Goal: Learn about a topic: Learn about a topic

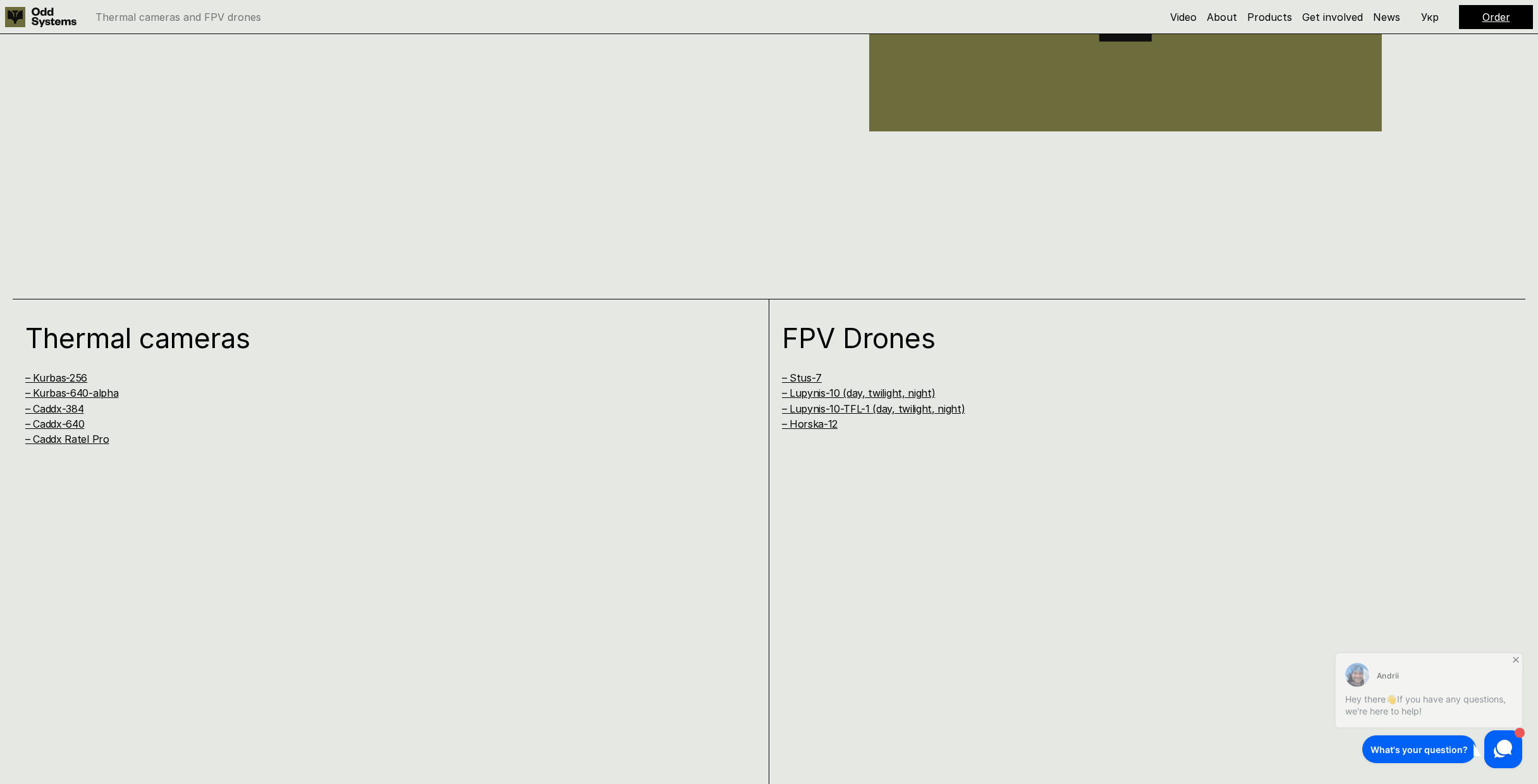
scroll to position [1569, 0]
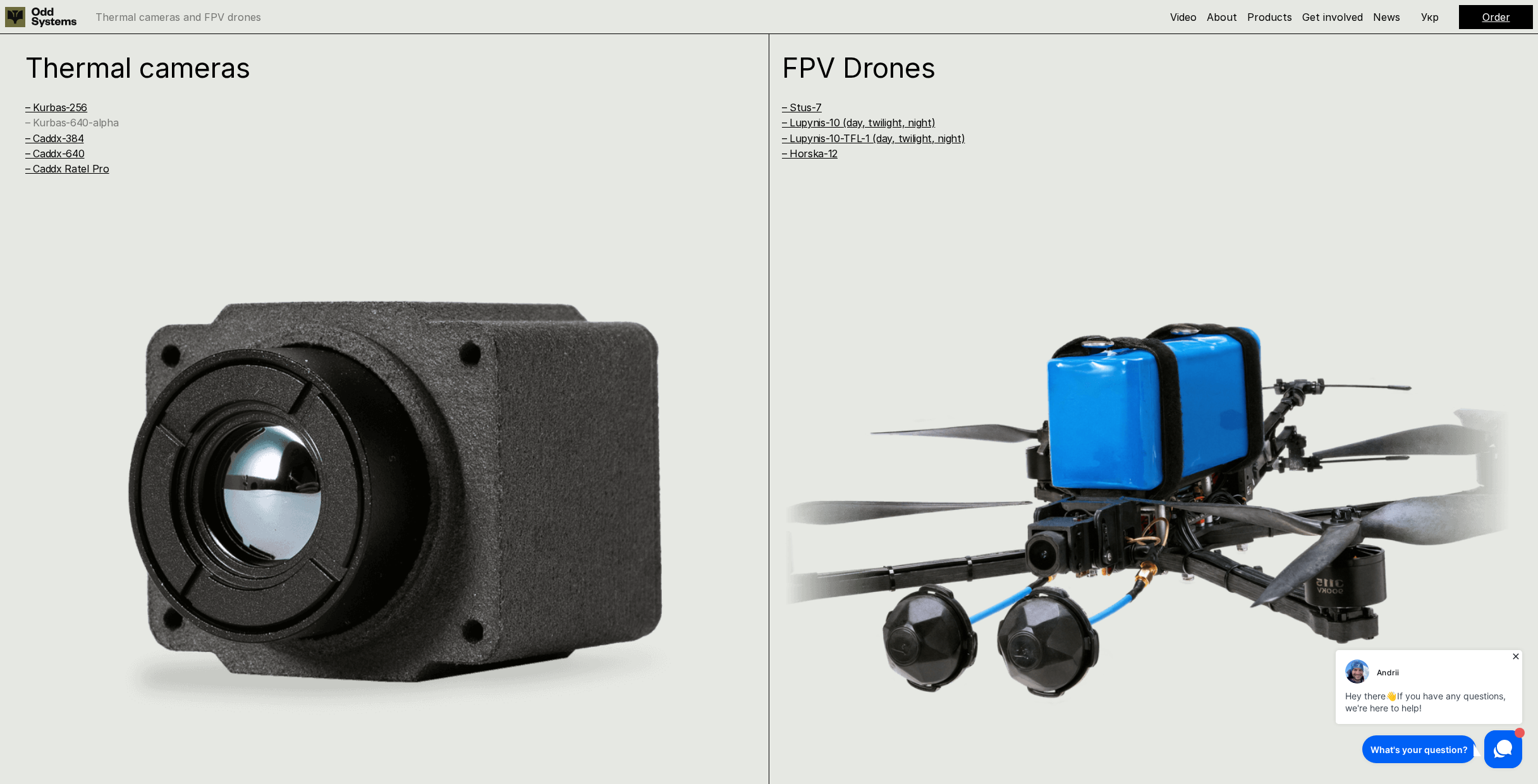
click at [65, 123] on link "– Kurbas-640-alpha" at bounding box center [71, 122] width 93 height 13
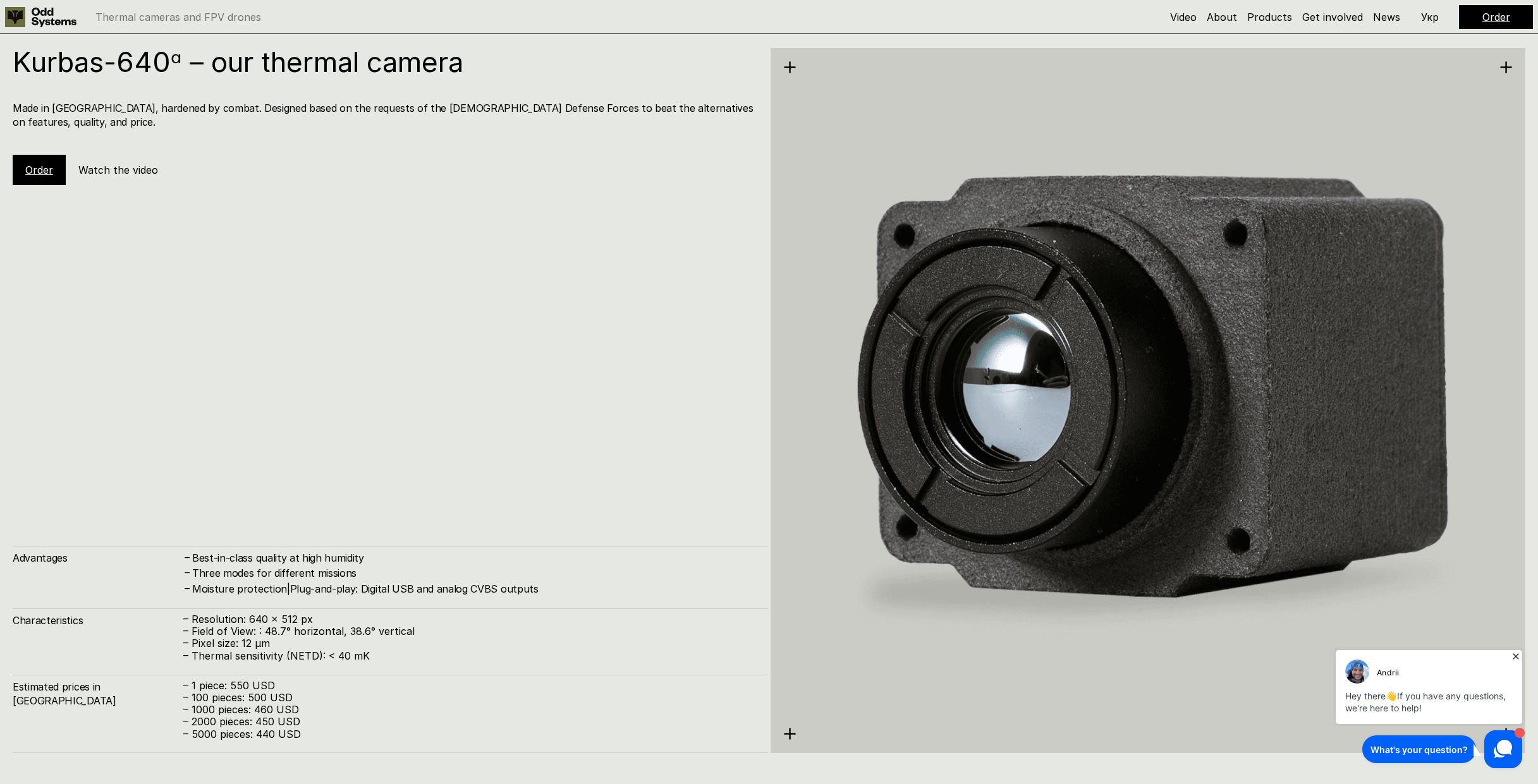
scroll to position [3140, 0]
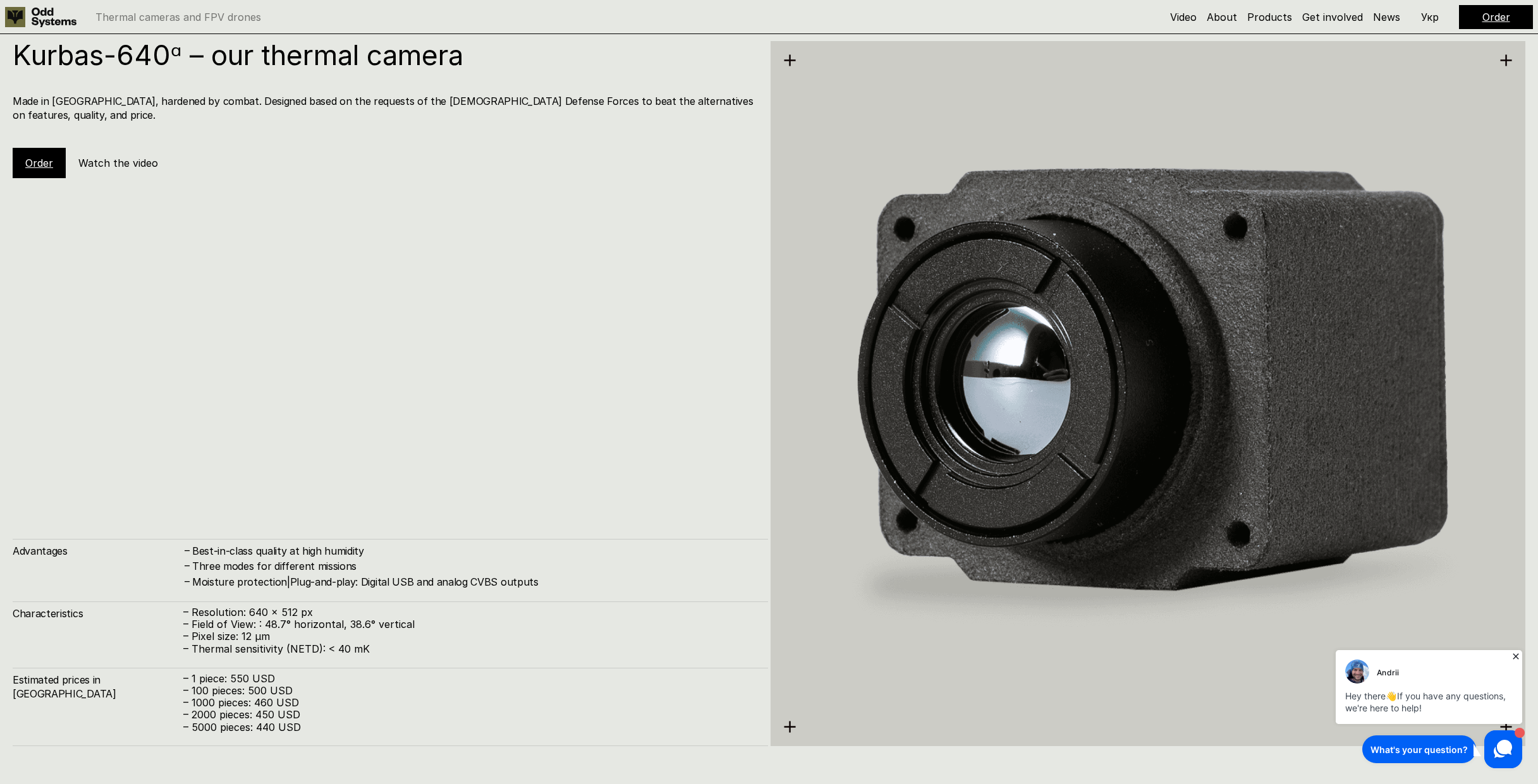
click at [141, 156] on h5 "Watch the video" at bounding box center [118, 163] width 79 height 14
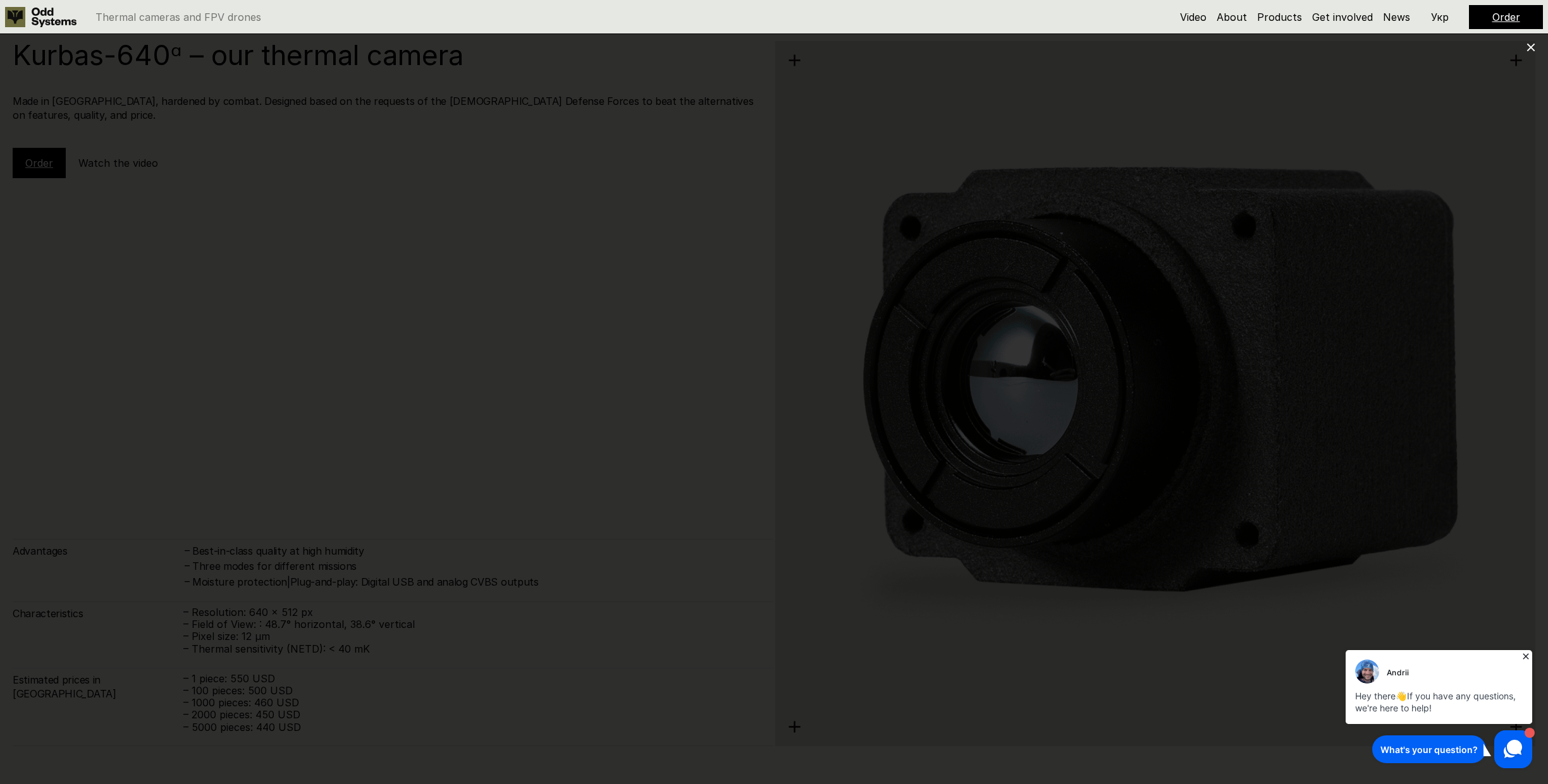
click at [1465, 139] on div at bounding box center [774, 392] width 1548 height 784
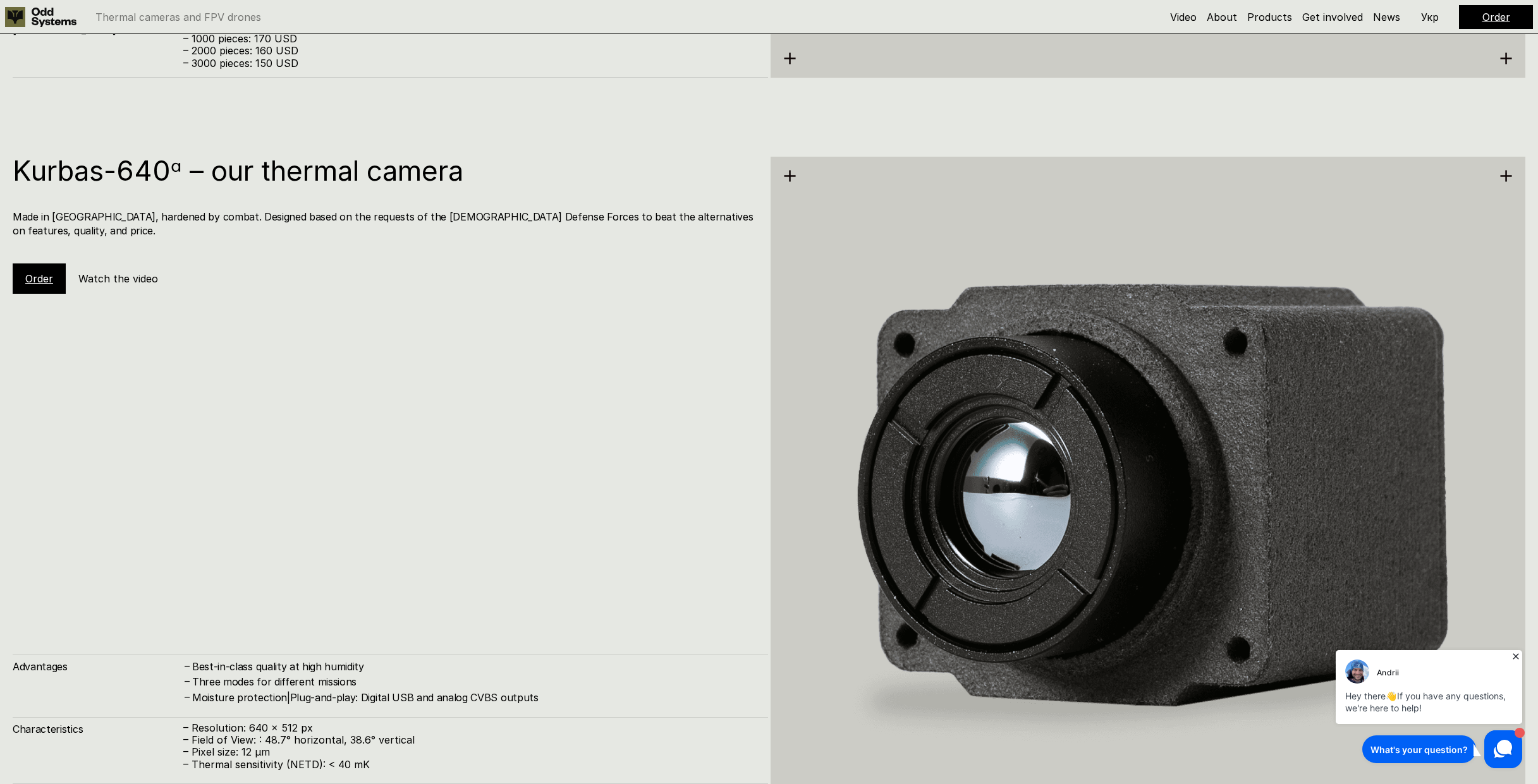
scroll to position [2965, 0]
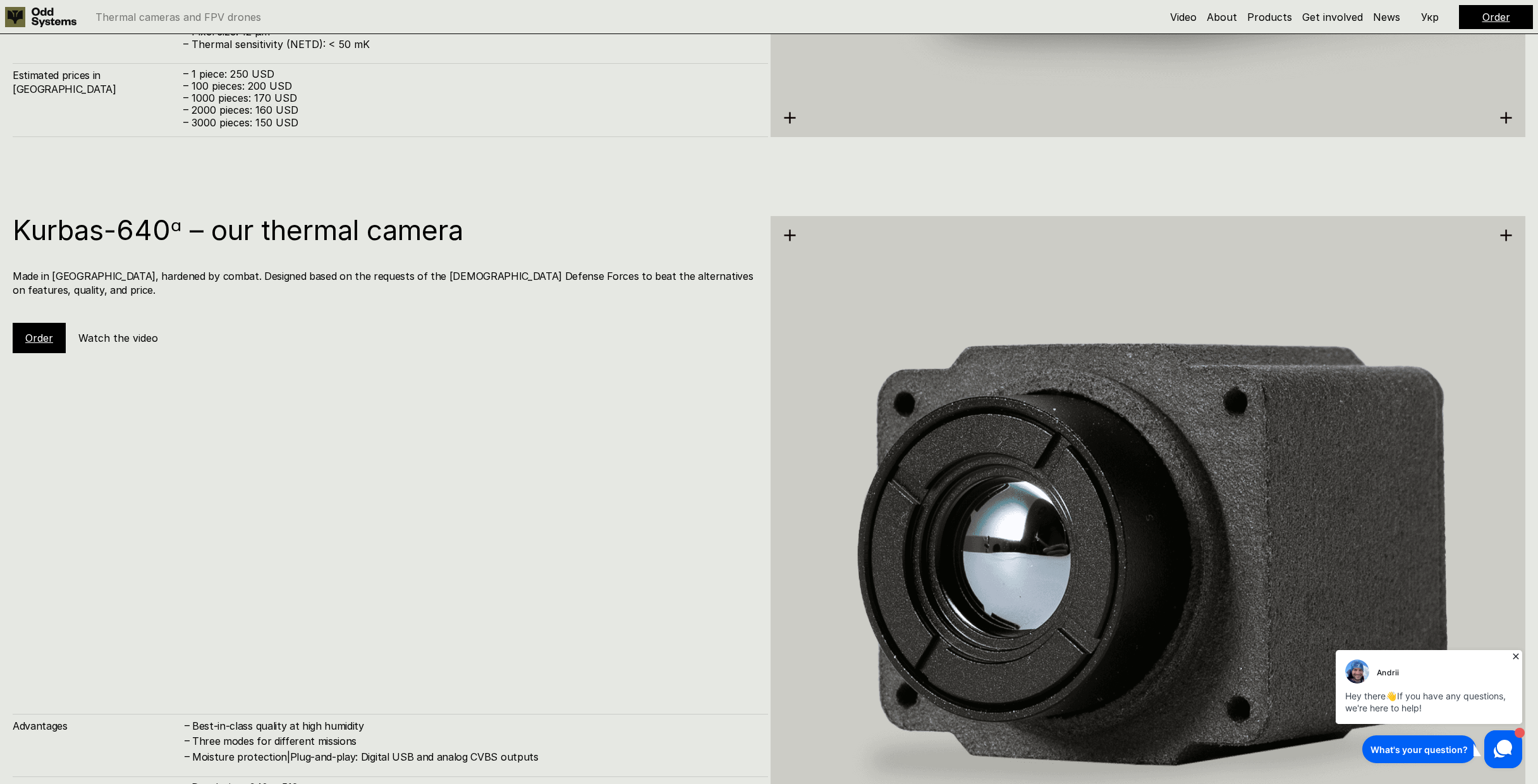
click at [1042, 283] on img at bounding box center [1148, 568] width 756 height 845
click at [1074, 405] on img at bounding box center [1148, 568] width 756 height 845
click at [373, 334] on div "Kurbas-640ᵅ – our thermal camera Made in [GEOGRAPHIC_DATA], hardened by combat.…" at bounding box center [390, 285] width 756 height 137
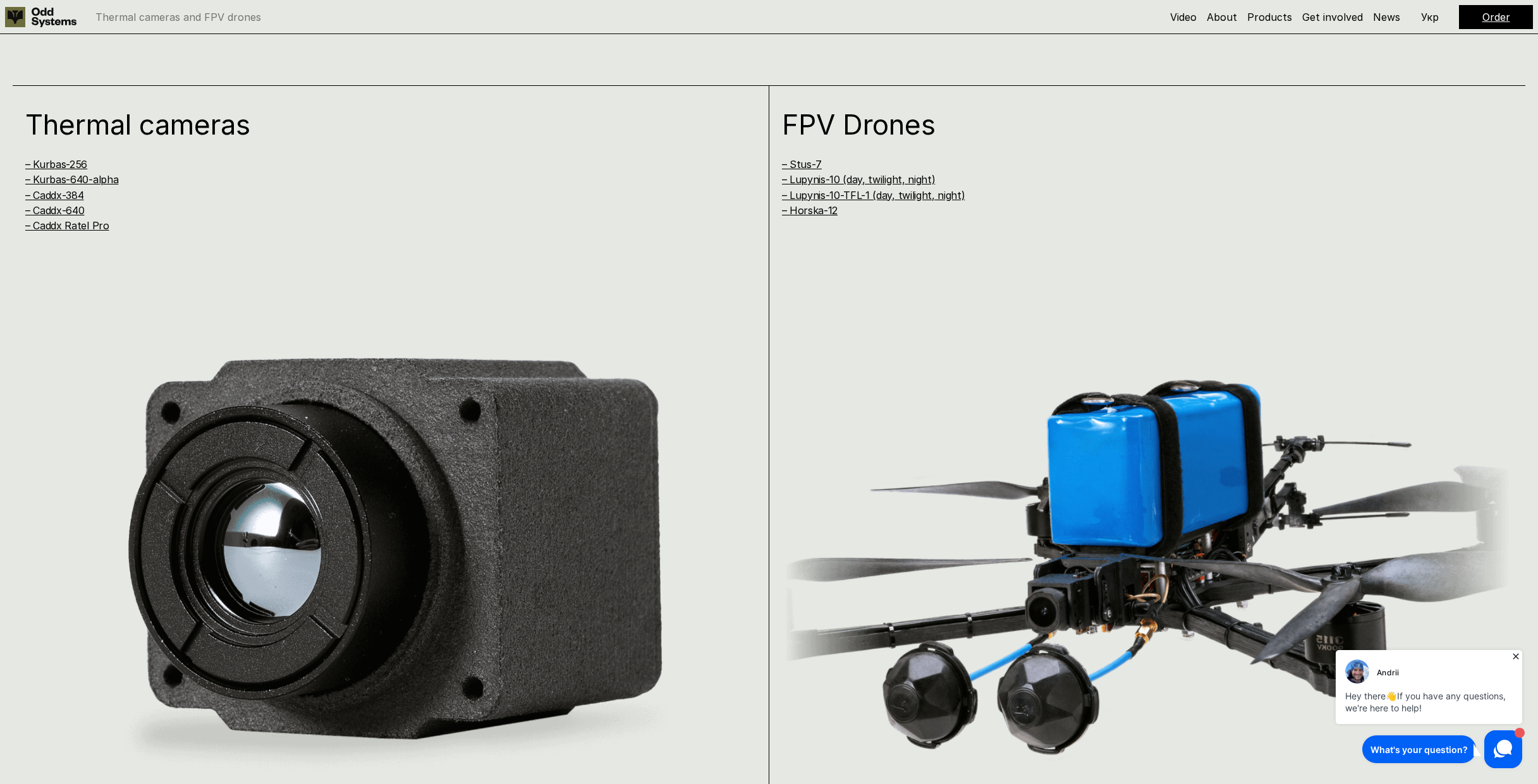
scroll to position [1521, 0]
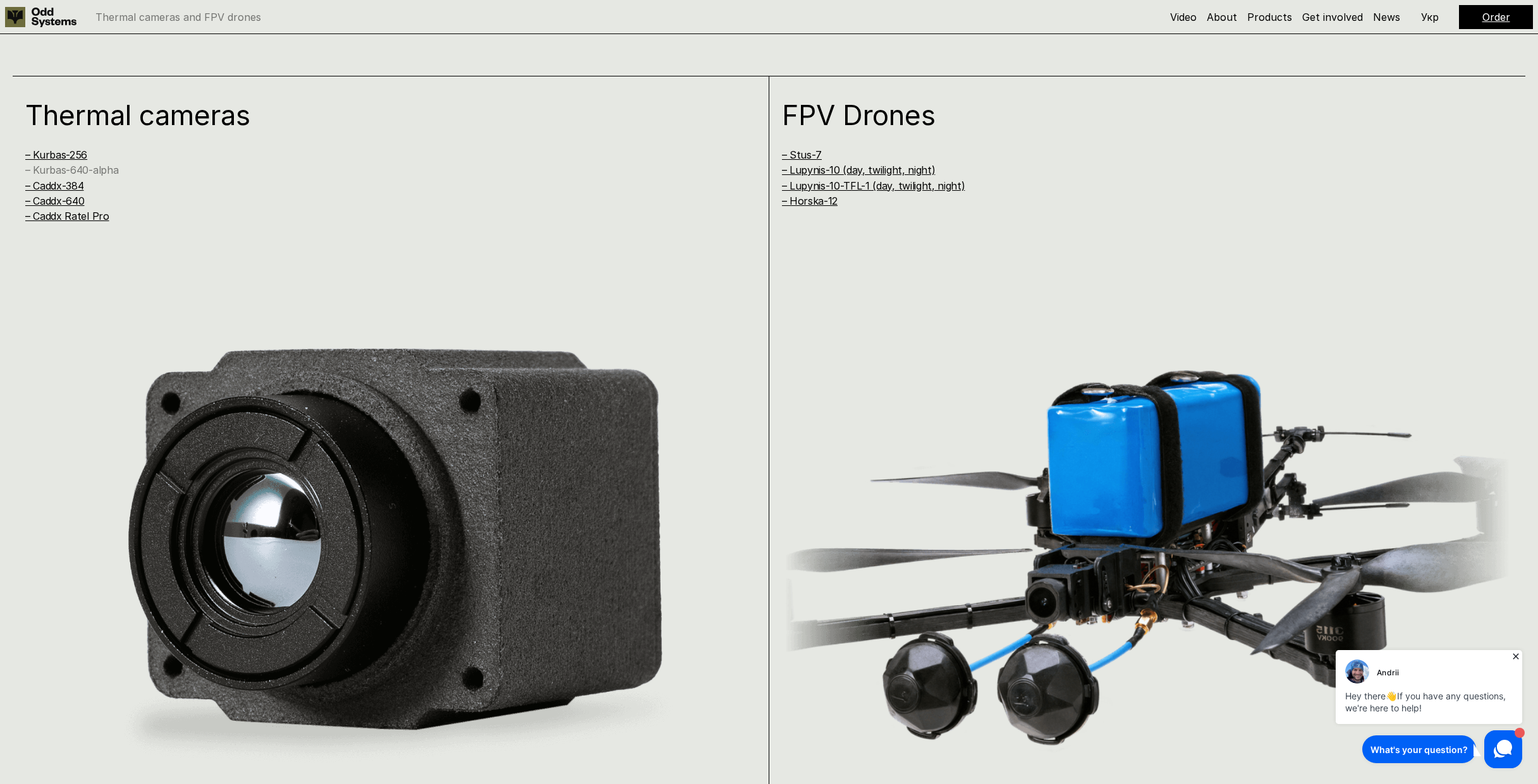
click at [67, 169] on link "– Kurbas-640-alpha" at bounding box center [71, 170] width 93 height 13
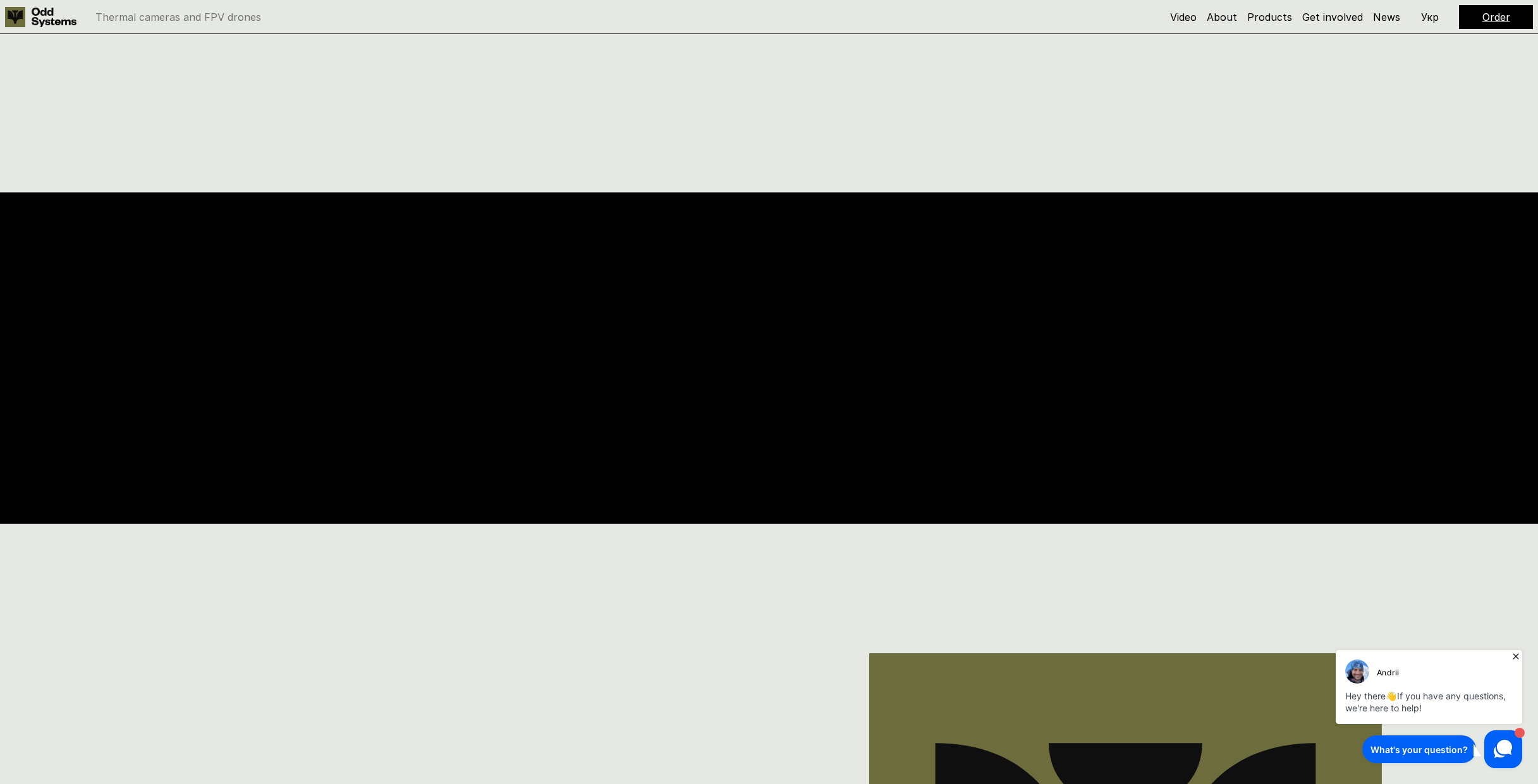
scroll to position [0, 0]
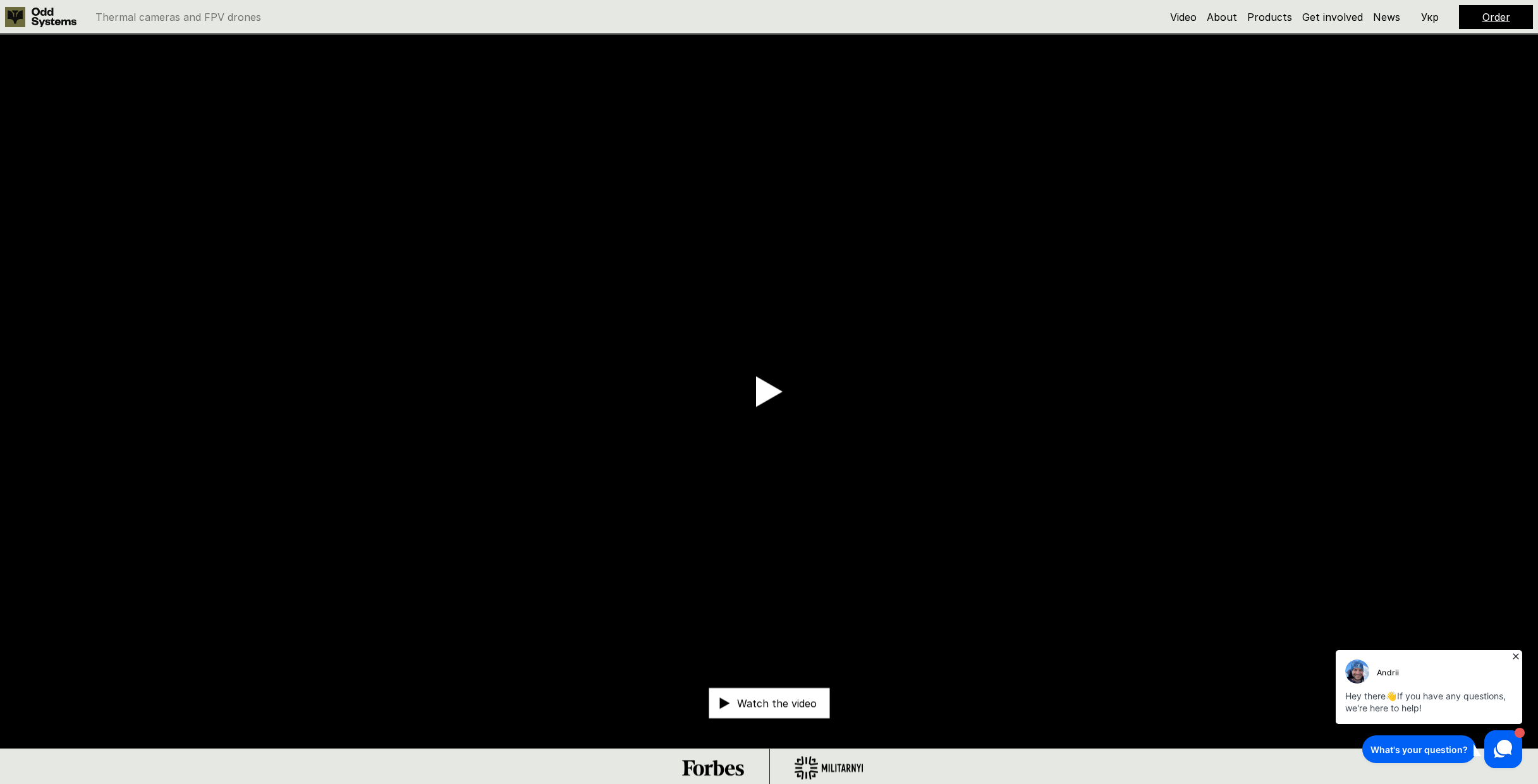
click at [196, 21] on p "Thermal cameras and FPV drones" at bounding box center [178, 17] width 165 height 10
click at [1270, 19] on link "Products" at bounding box center [1269, 17] width 45 height 13
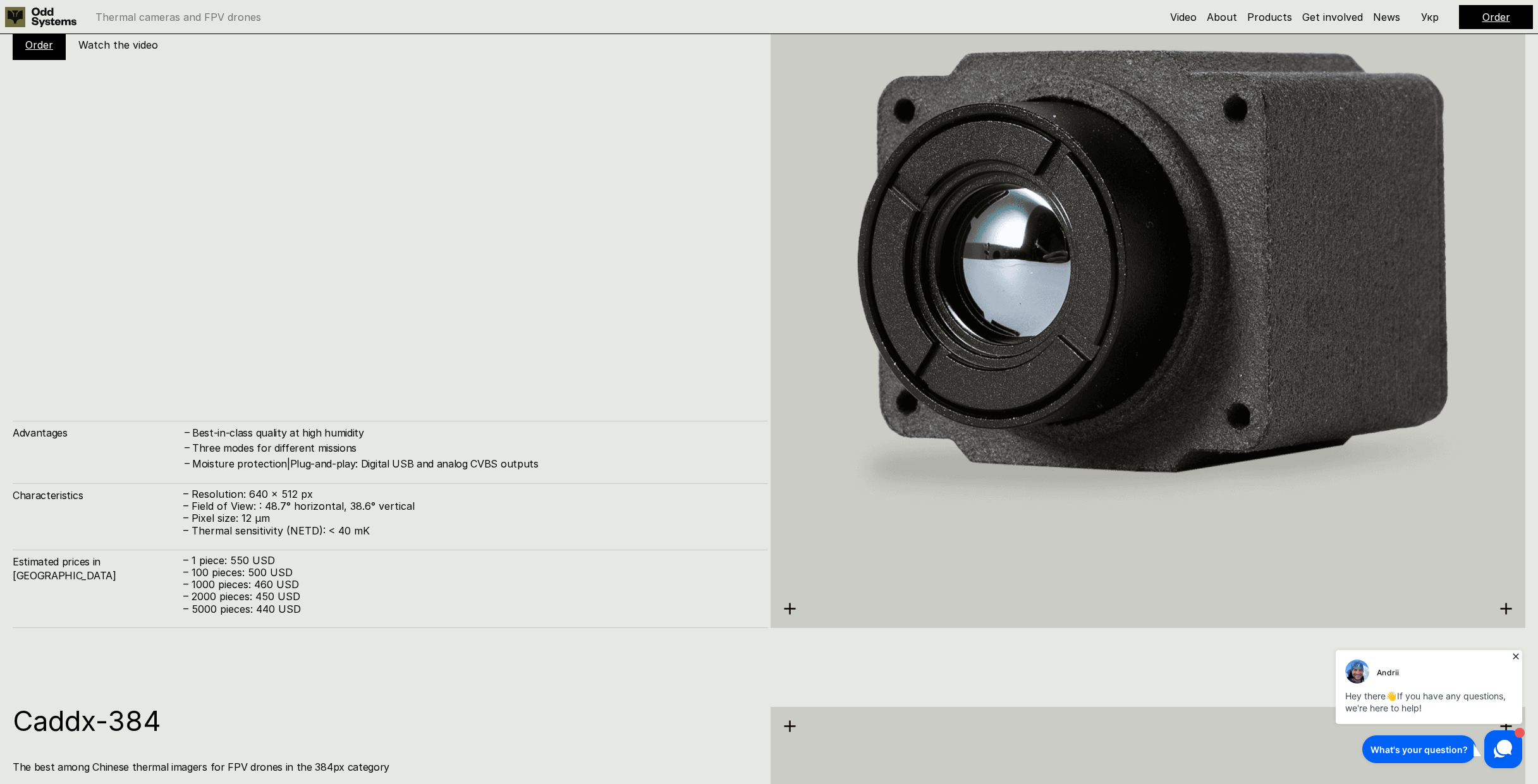
scroll to position [3259, 0]
click at [1399, 525] on img at bounding box center [1148, 274] width 756 height 845
click at [1316, 471] on img at bounding box center [1148, 274] width 756 height 845
click at [1337, 17] on link "Get involved" at bounding box center [1333, 17] width 61 height 13
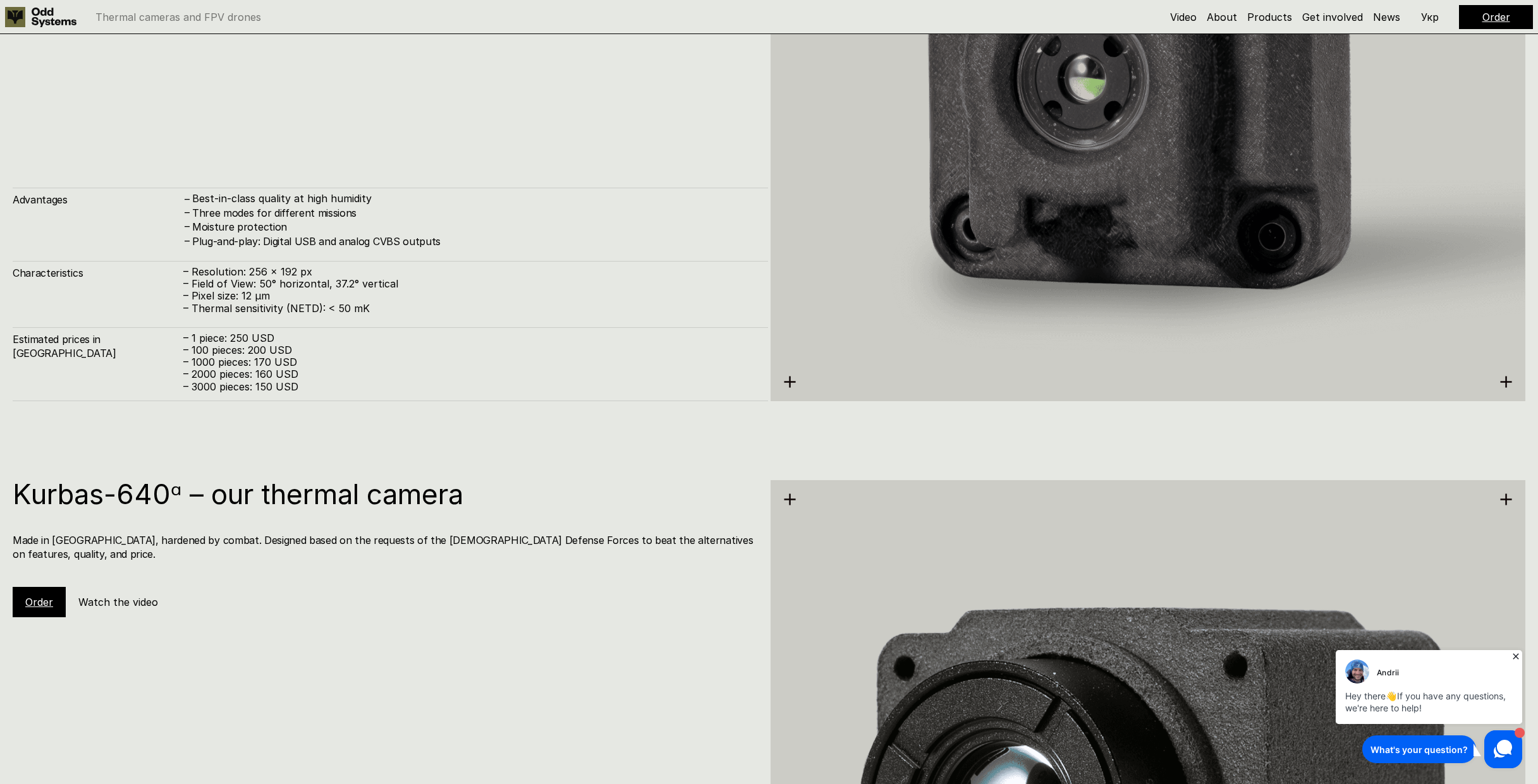
scroll to position [2708, 0]
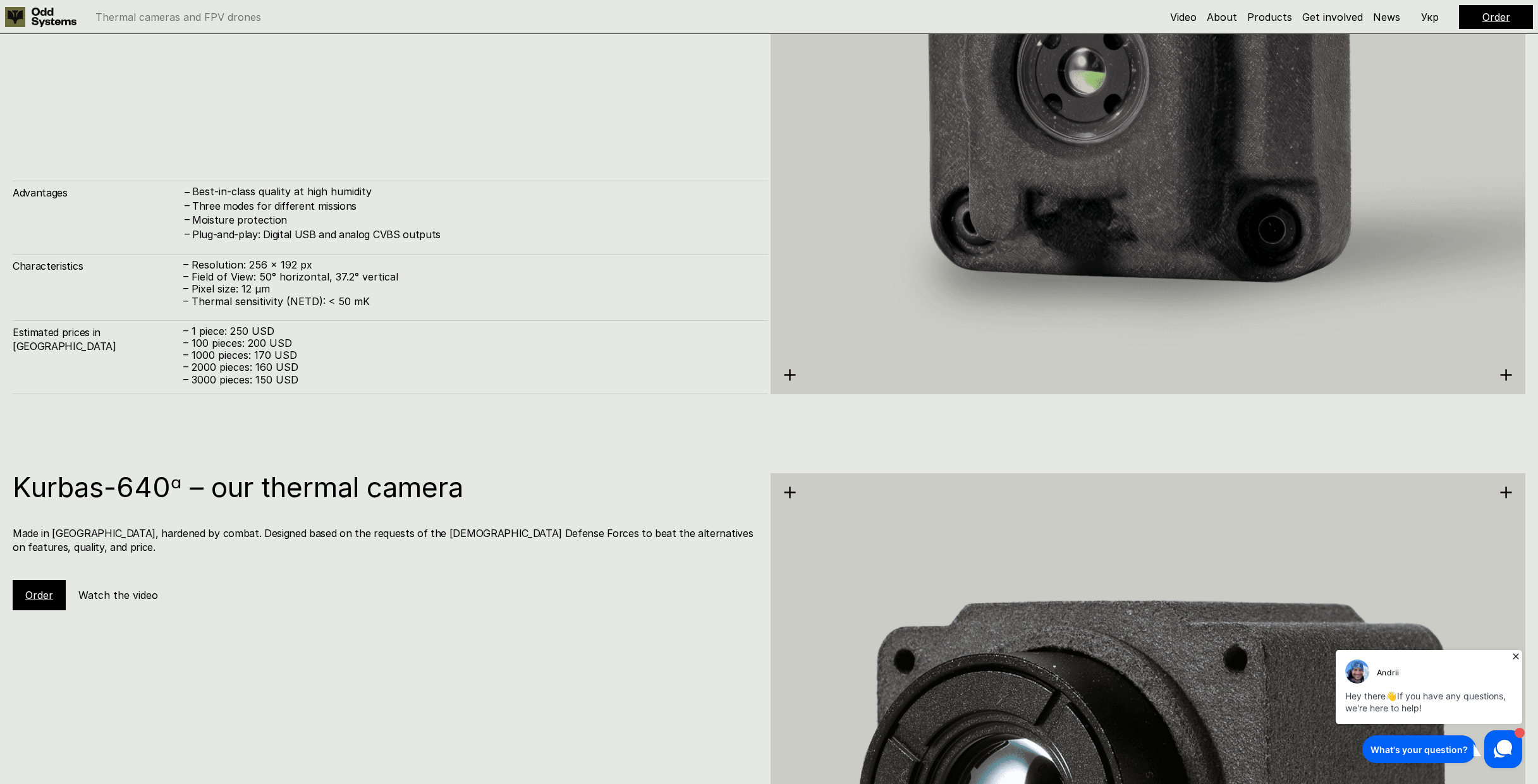
click at [132, 589] on h5 "Watch the video" at bounding box center [118, 595] width 79 height 14
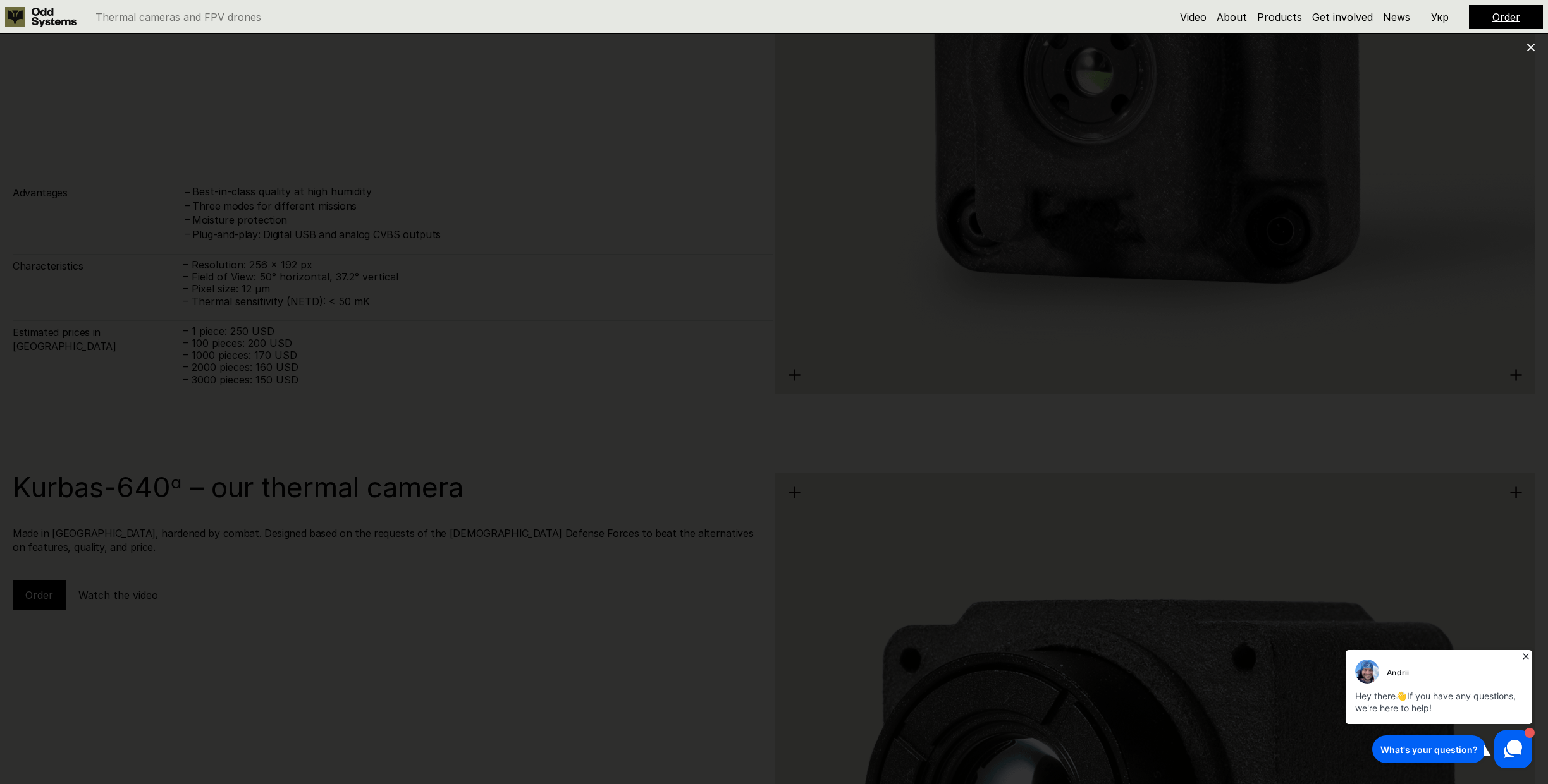
click at [1417, 135] on div at bounding box center [774, 392] width 1548 height 784
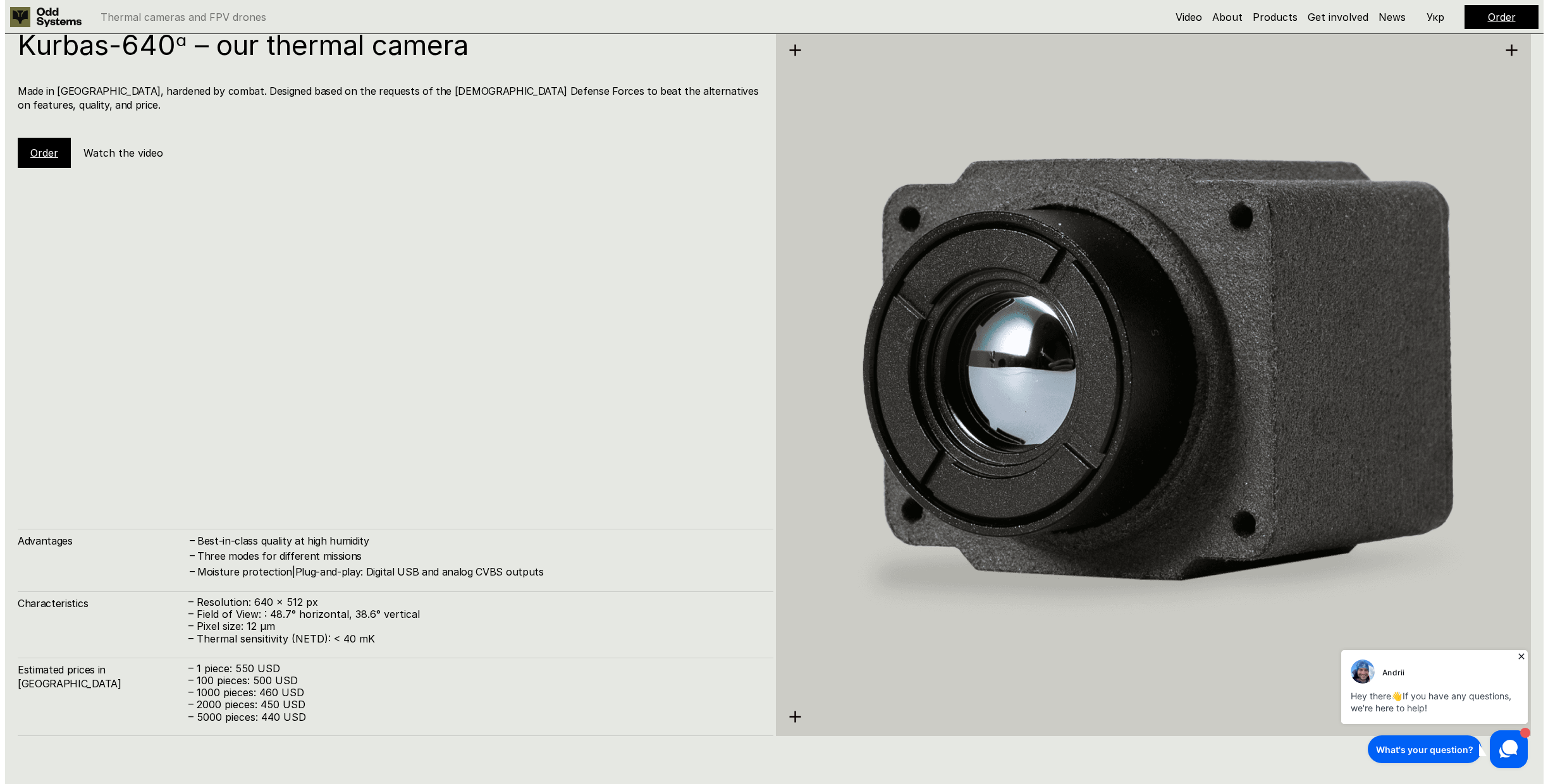
scroll to position [3141, 0]
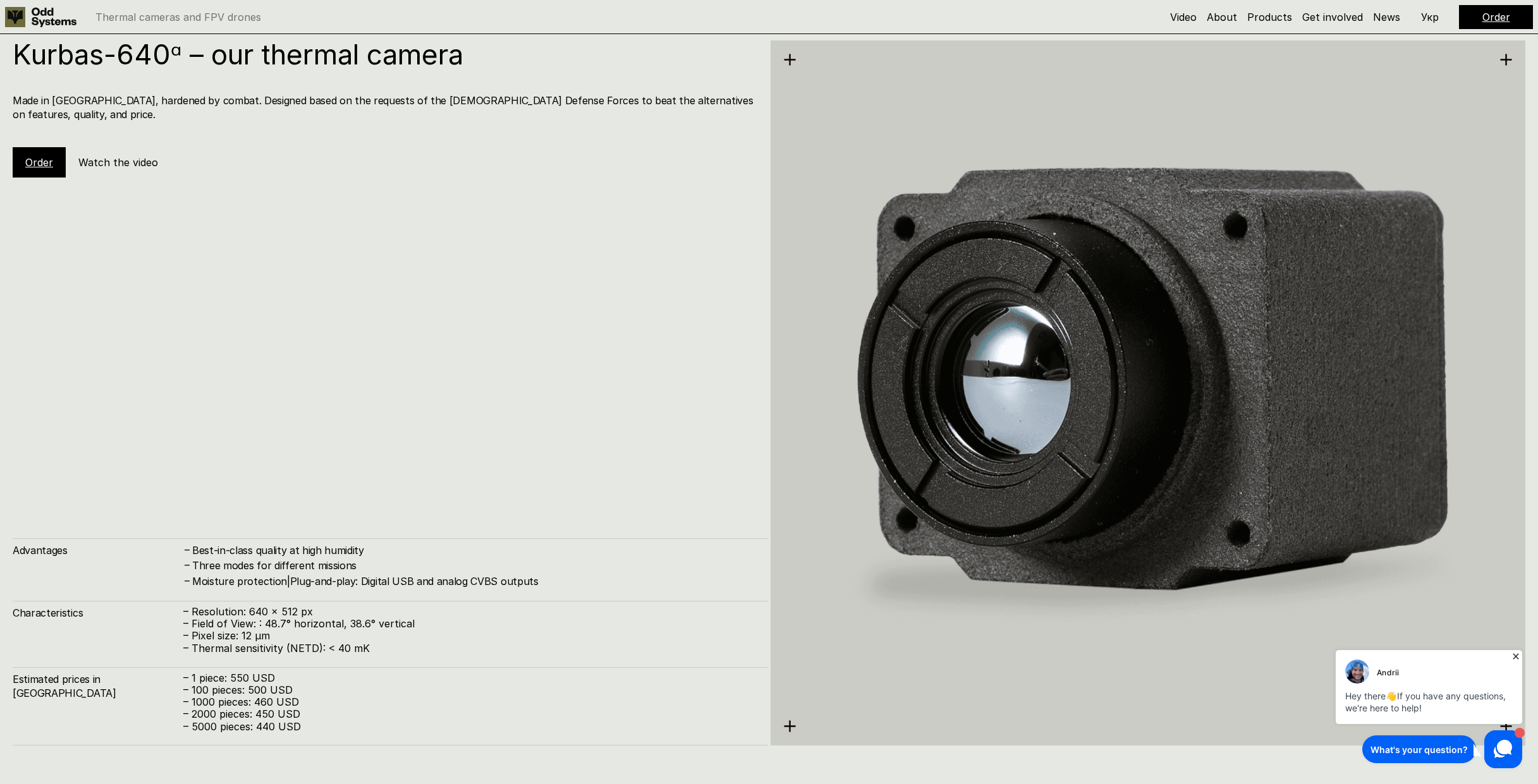
click at [122, 155] on h5 "Watch the video" at bounding box center [118, 162] width 79 height 14
